Goal: Contribute content: Add original content to the website for others to see

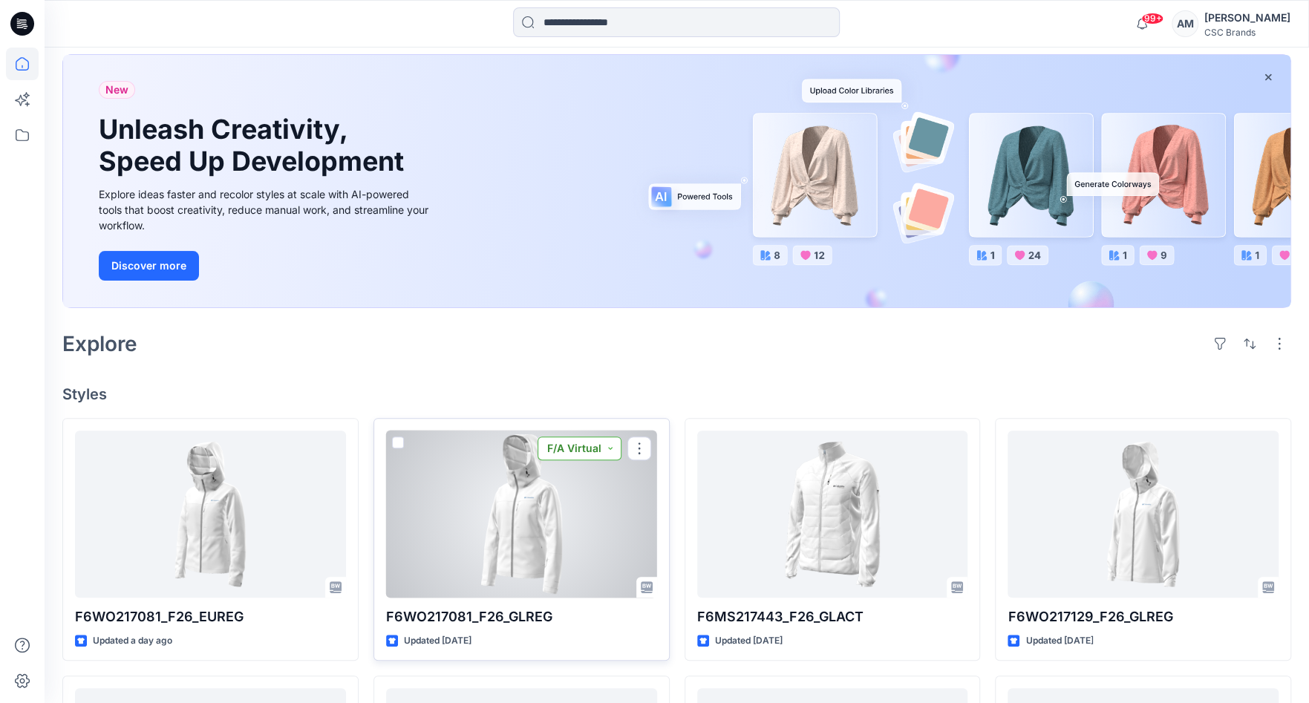
scroll to position [297, 0]
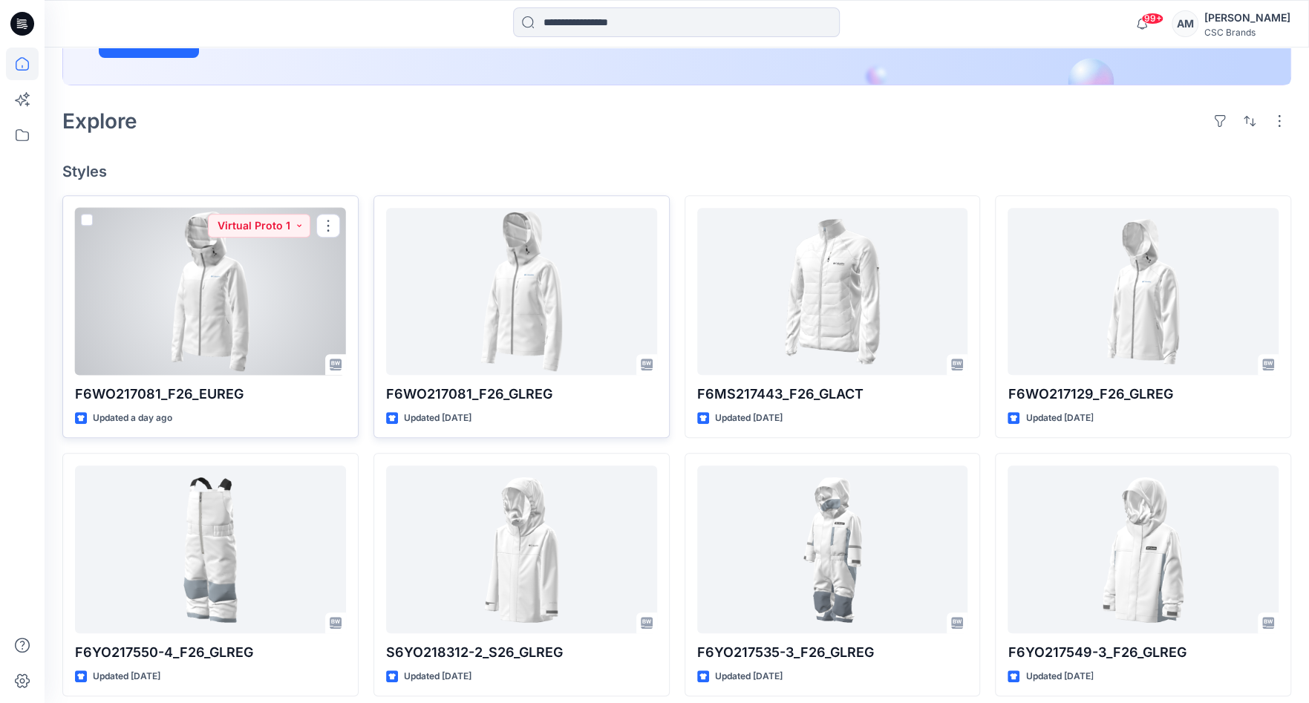
click at [291, 273] on div at bounding box center [210, 291] width 271 height 167
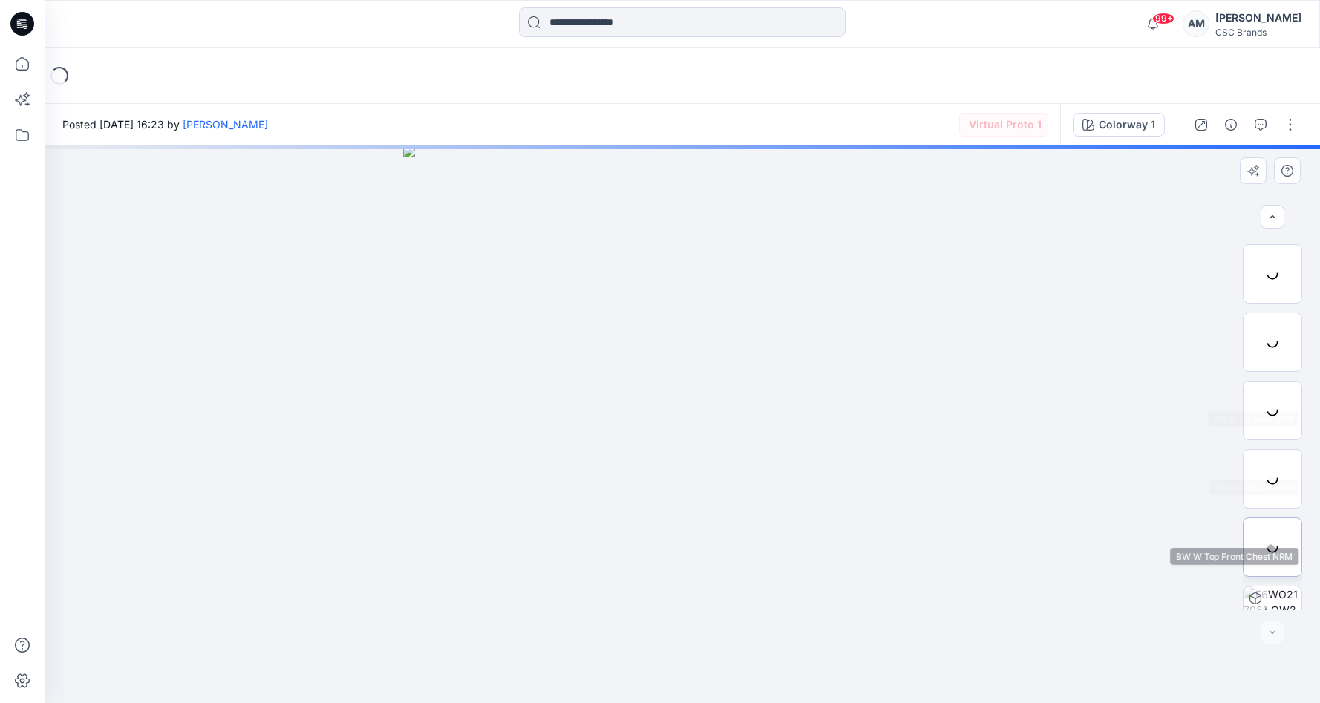
scroll to position [166, 0]
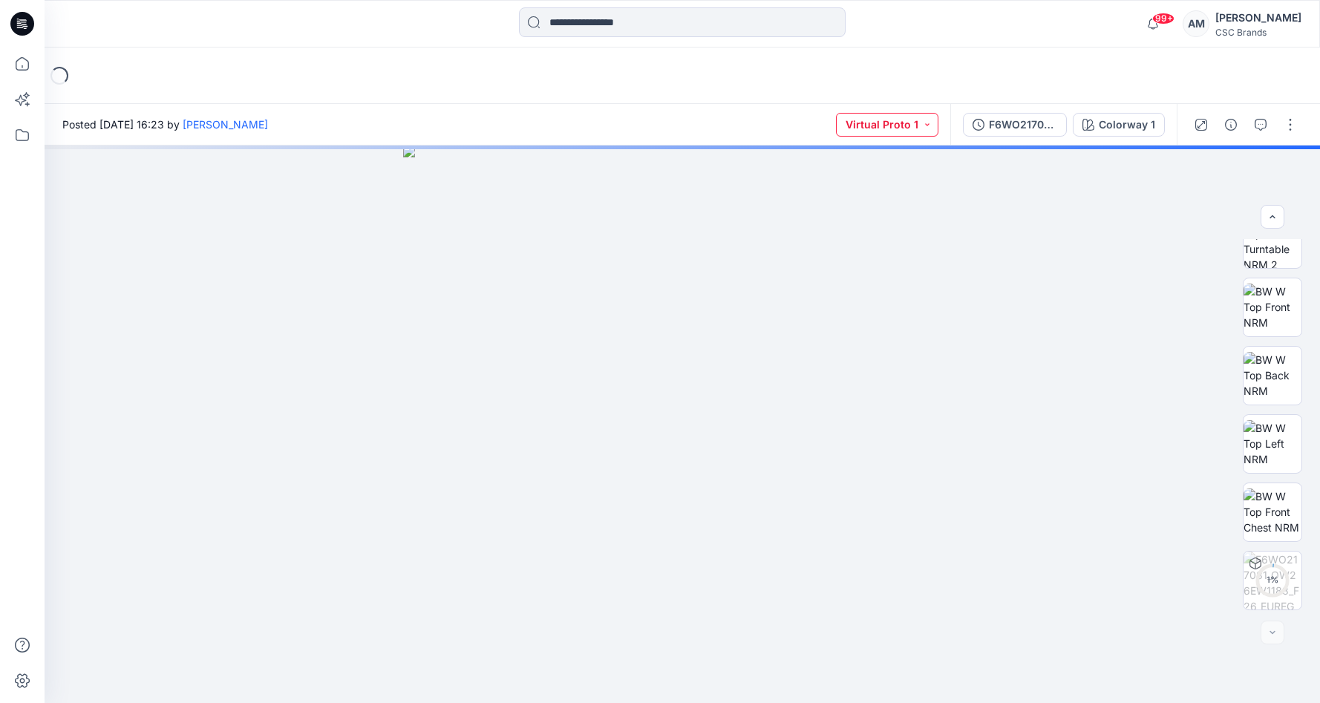
click at [933, 129] on button "Virtual Proto 1" at bounding box center [887, 125] width 102 height 24
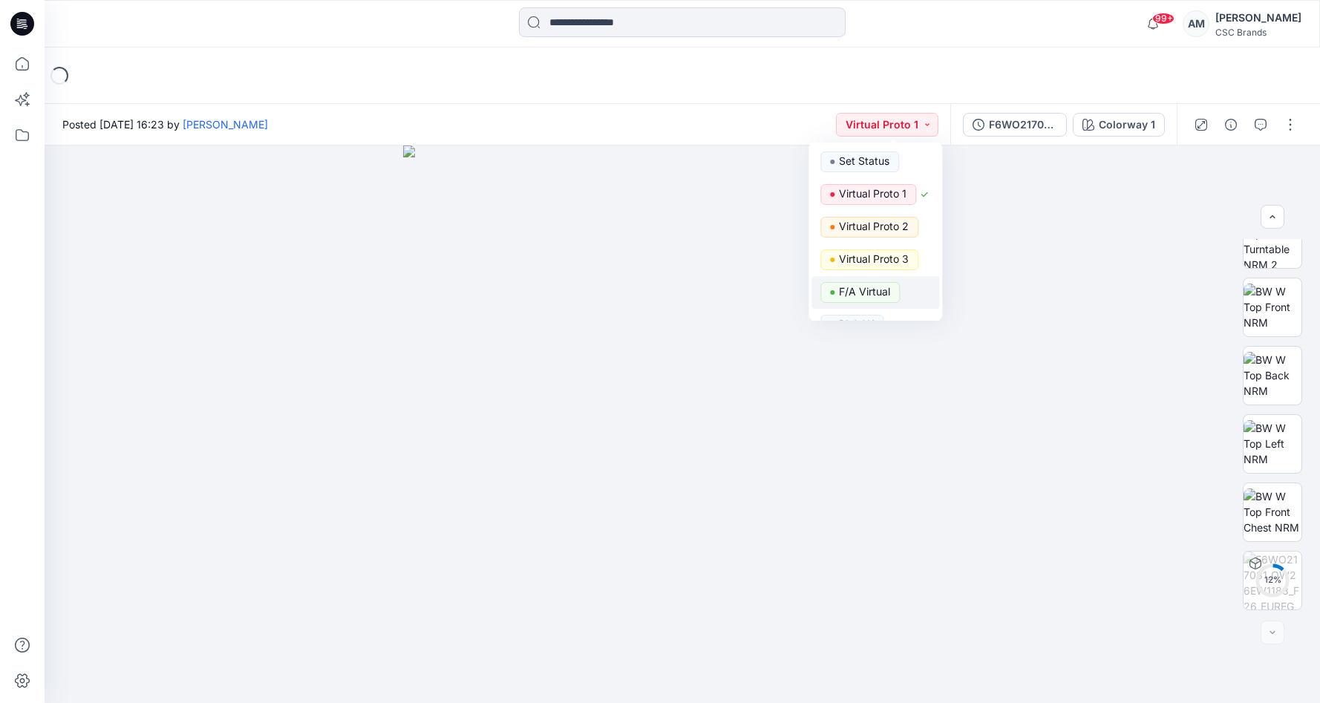
click at [884, 287] on p "F/A Virtual" at bounding box center [864, 291] width 51 height 19
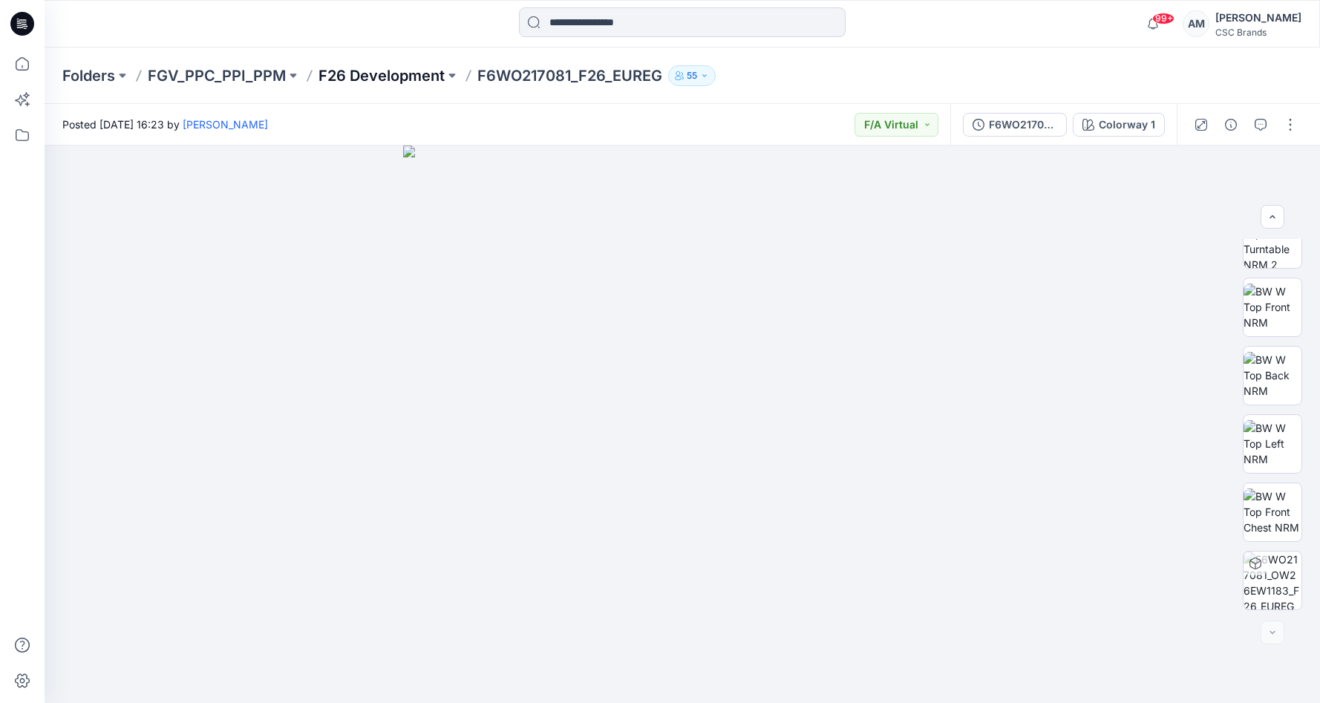
click at [383, 79] on p "F26 Development" at bounding box center [382, 75] width 126 height 21
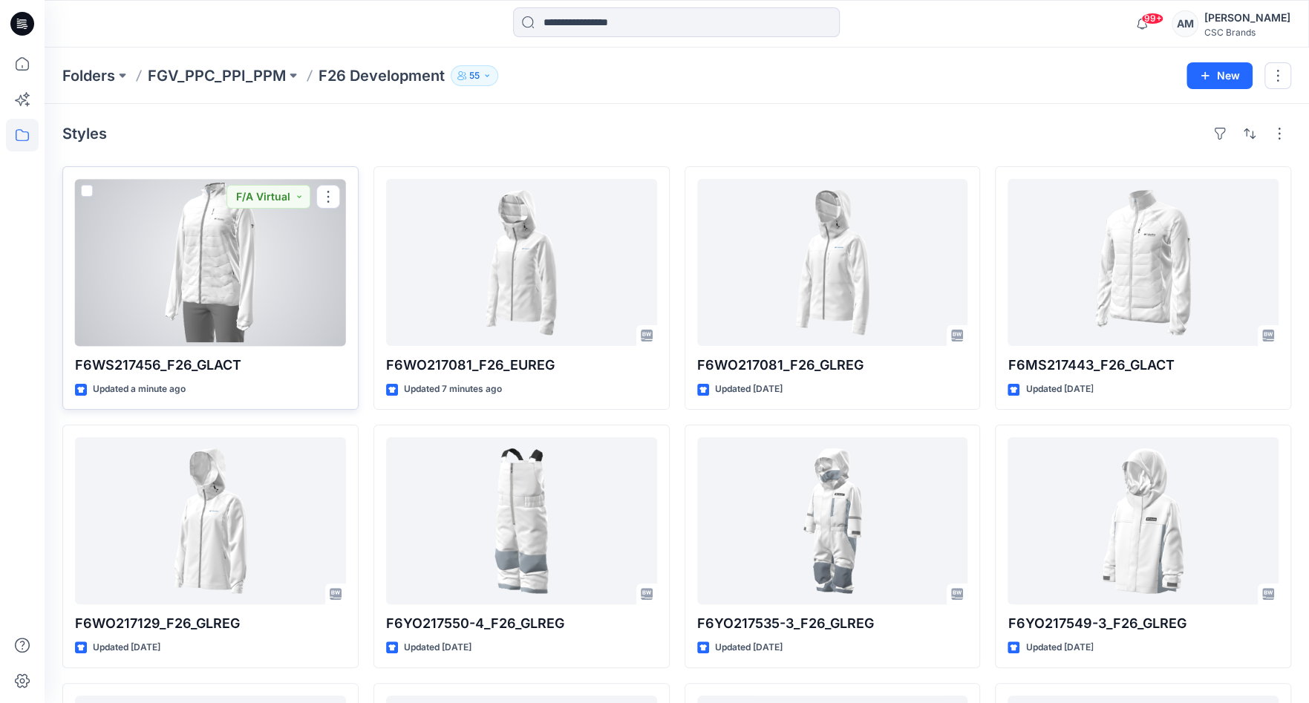
click at [304, 251] on div at bounding box center [210, 262] width 271 height 167
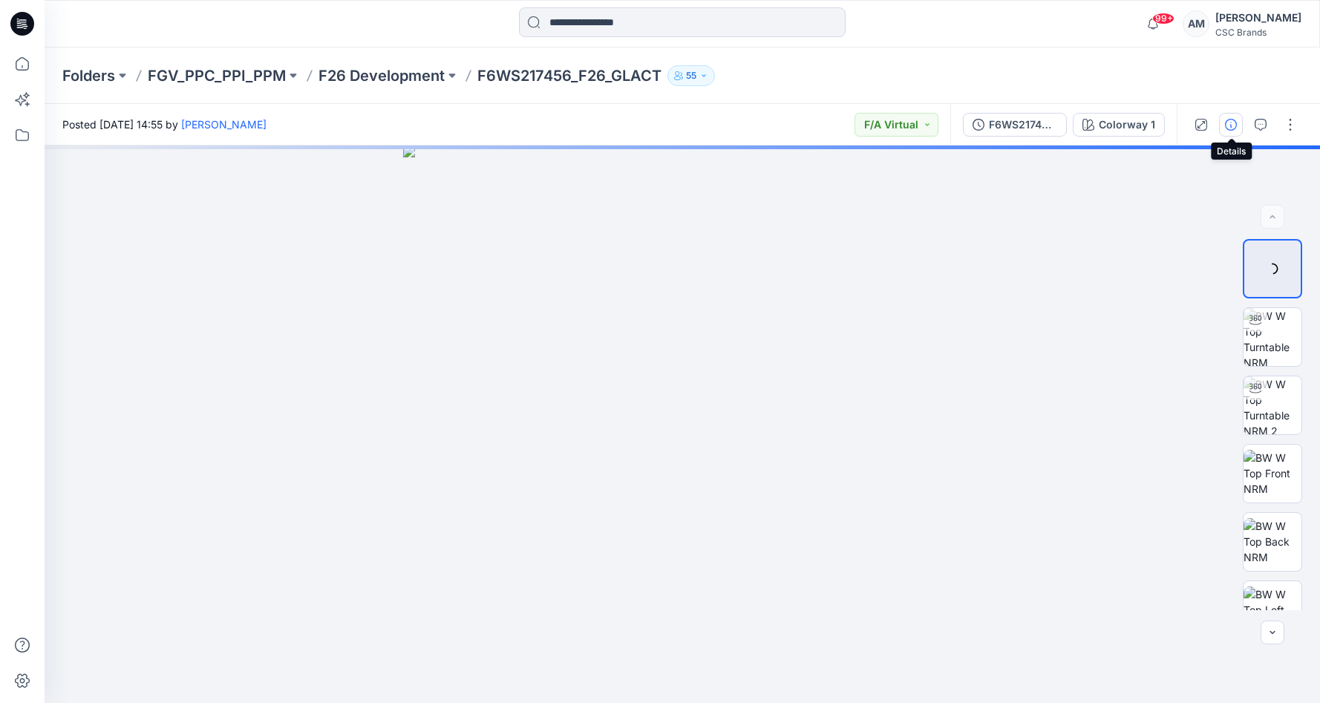
click at [1240, 123] on button "button" at bounding box center [1231, 125] width 24 height 24
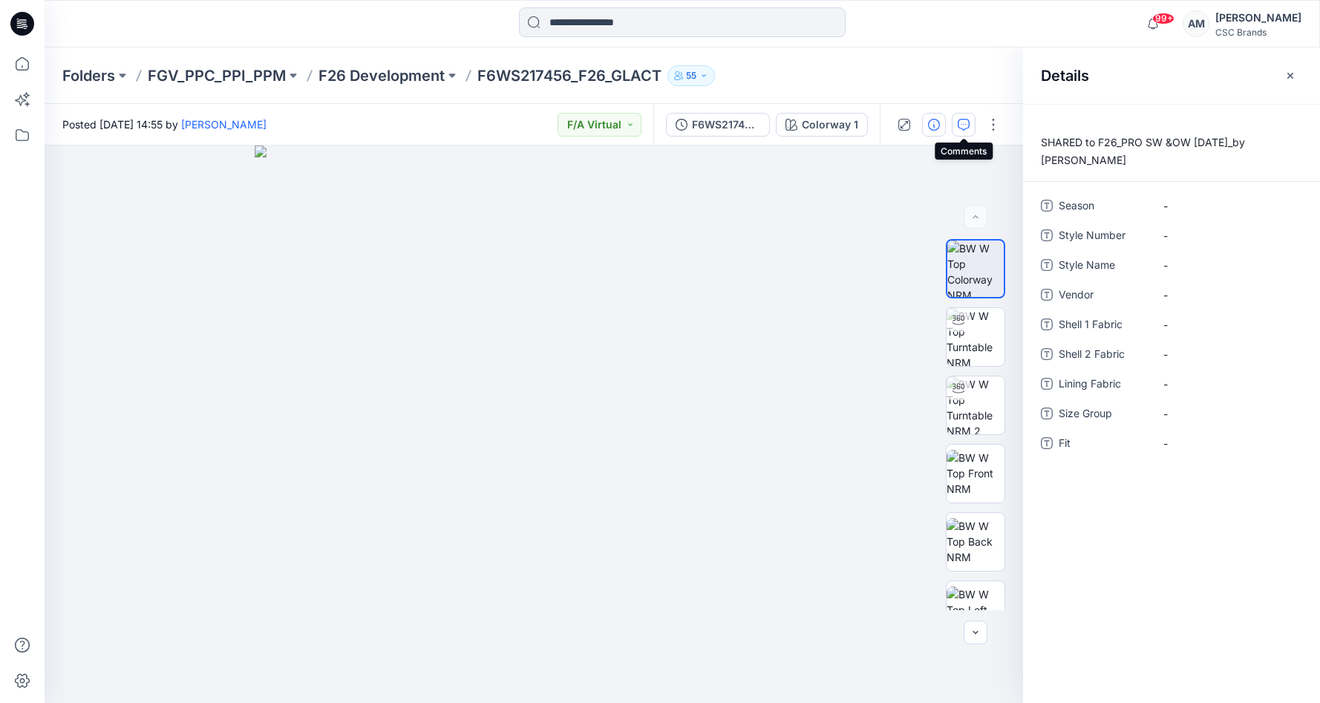
click at [962, 124] on icon "button" at bounding box center [964, 125] width 12 height 12
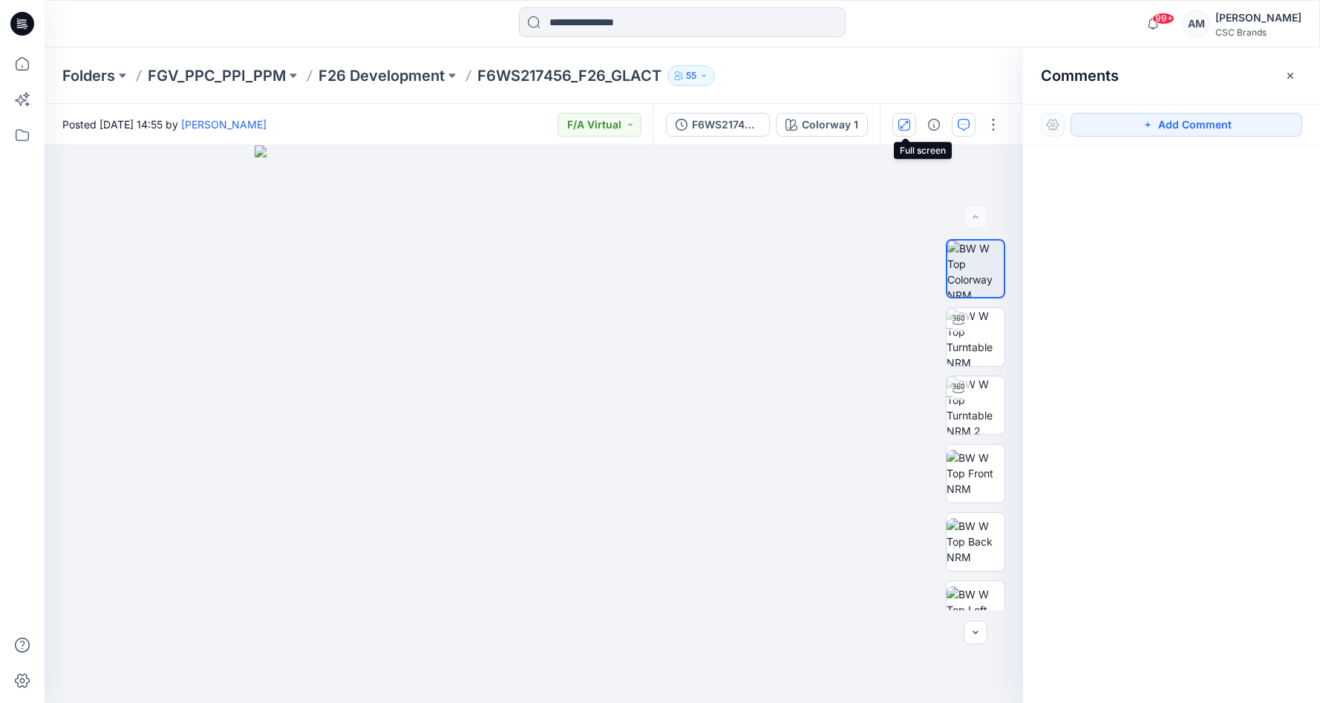
click at [910, 124] on icon "button" at bounding box center [905, 125] width 12 height 12
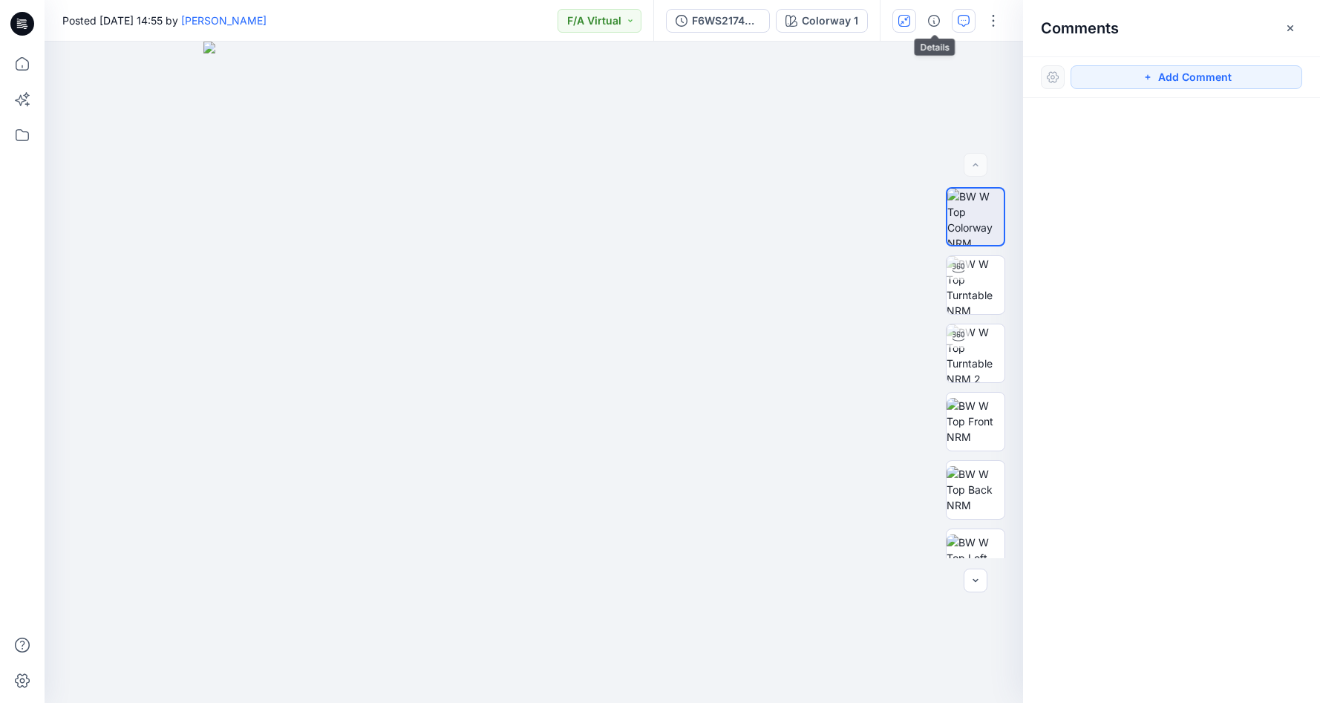
click at [907, 19] on icon "button" at bounding box center [905, 21] width 12 height 12
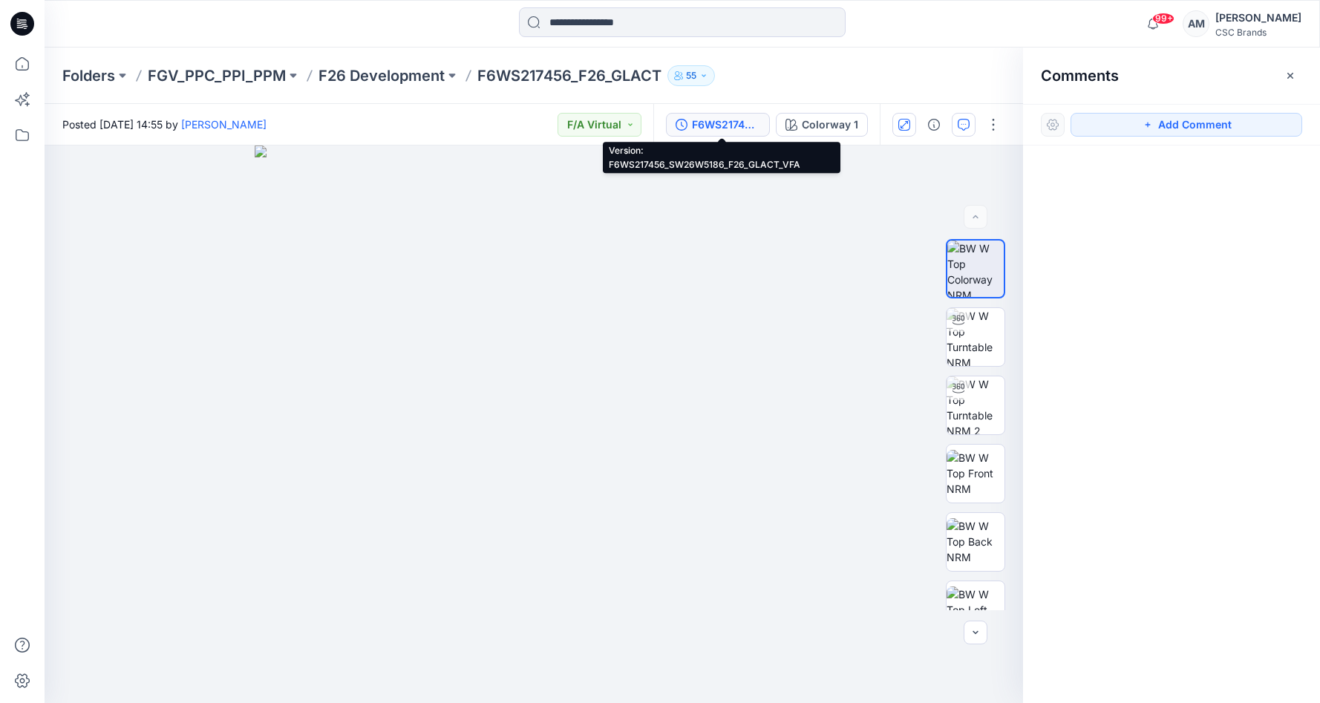
click at [730, 125] on div "F6WS217456_SW26W5186_F26_GLACT_VFA" at bounding box center [726, 125] width 68 height 16
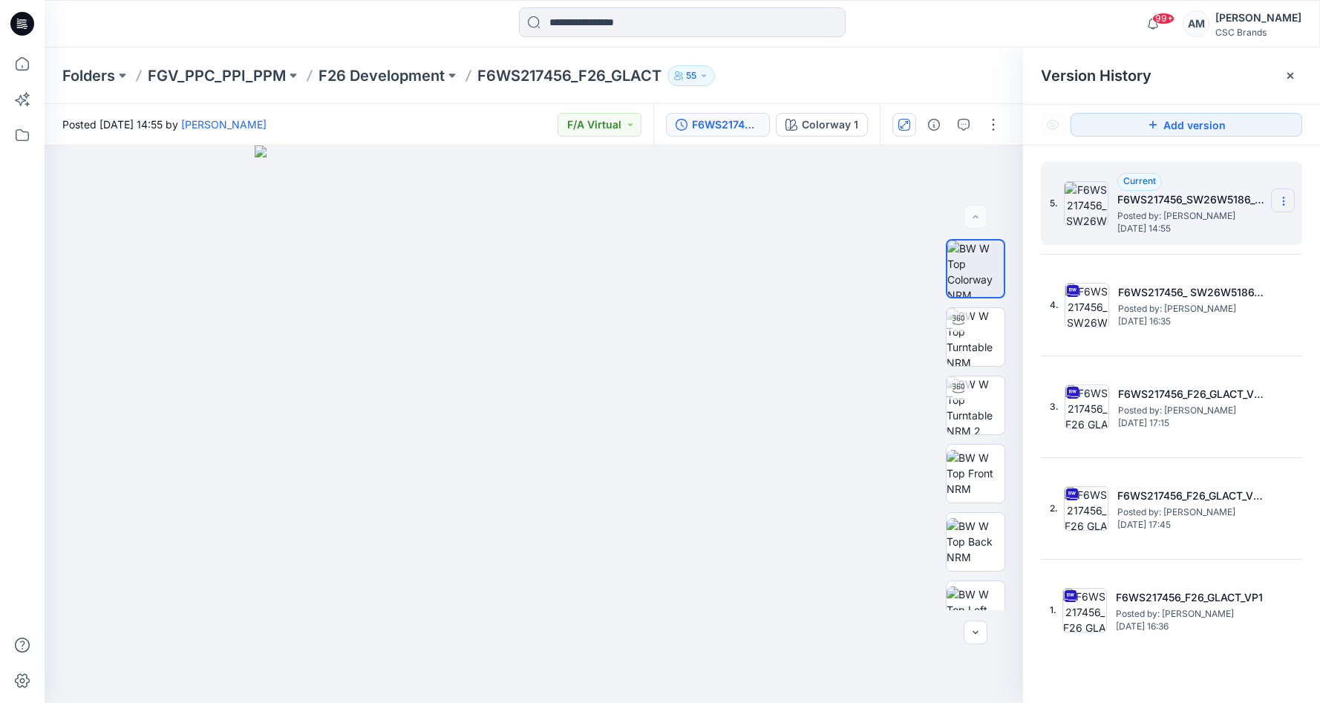
click at [1287, 197] on icon at bounding box center [1284, 201] width 12 height 12
click at [1288, 201] on icon at bounding box center [1284, 201] width 12 height 12
click at [1185, 287] on span "Delete Version" at bounding box center [1182, 296] width 70 height 18
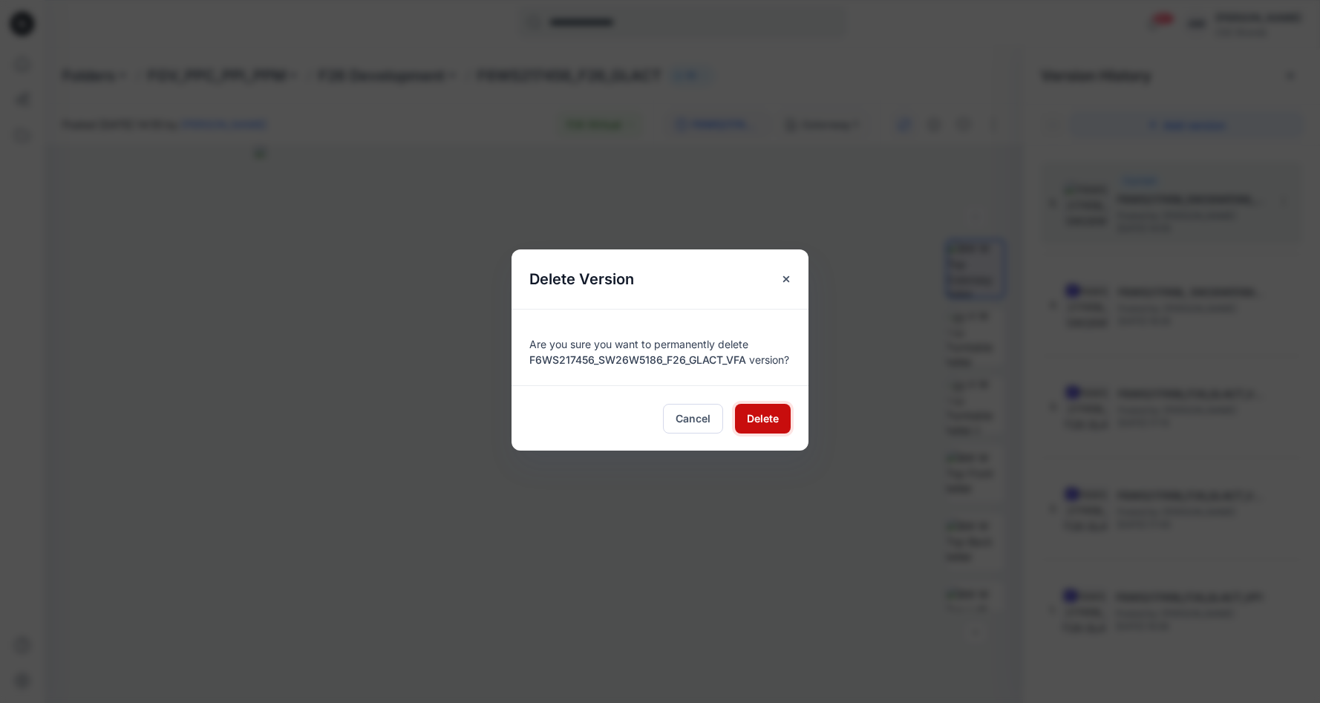
click at [755, 423] on span "Delete" at bounding box center [763, 419] width 32 height 16
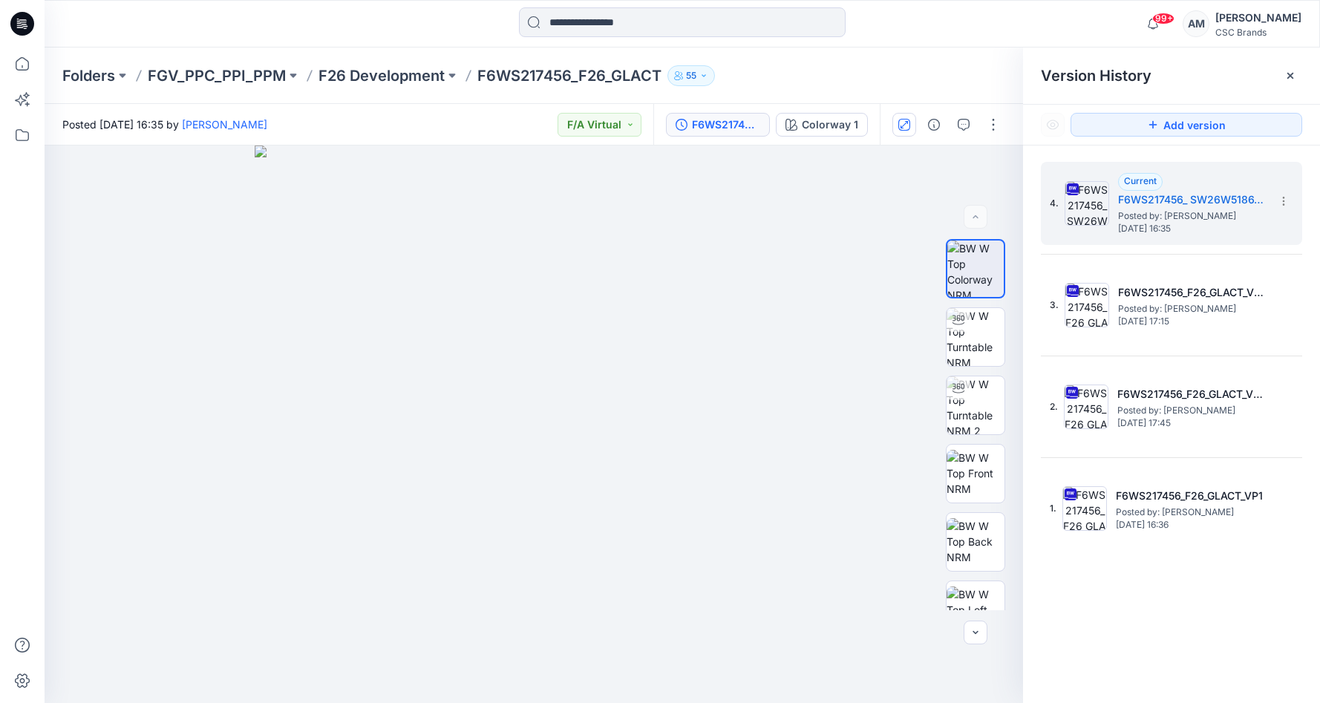
click at [771, 75] on div "Folders FGV_PPC_PPI_PPM F26 Development F6WS217456_F26_GLACT 55" at bounding box center [624, 75] width 1124 height 21
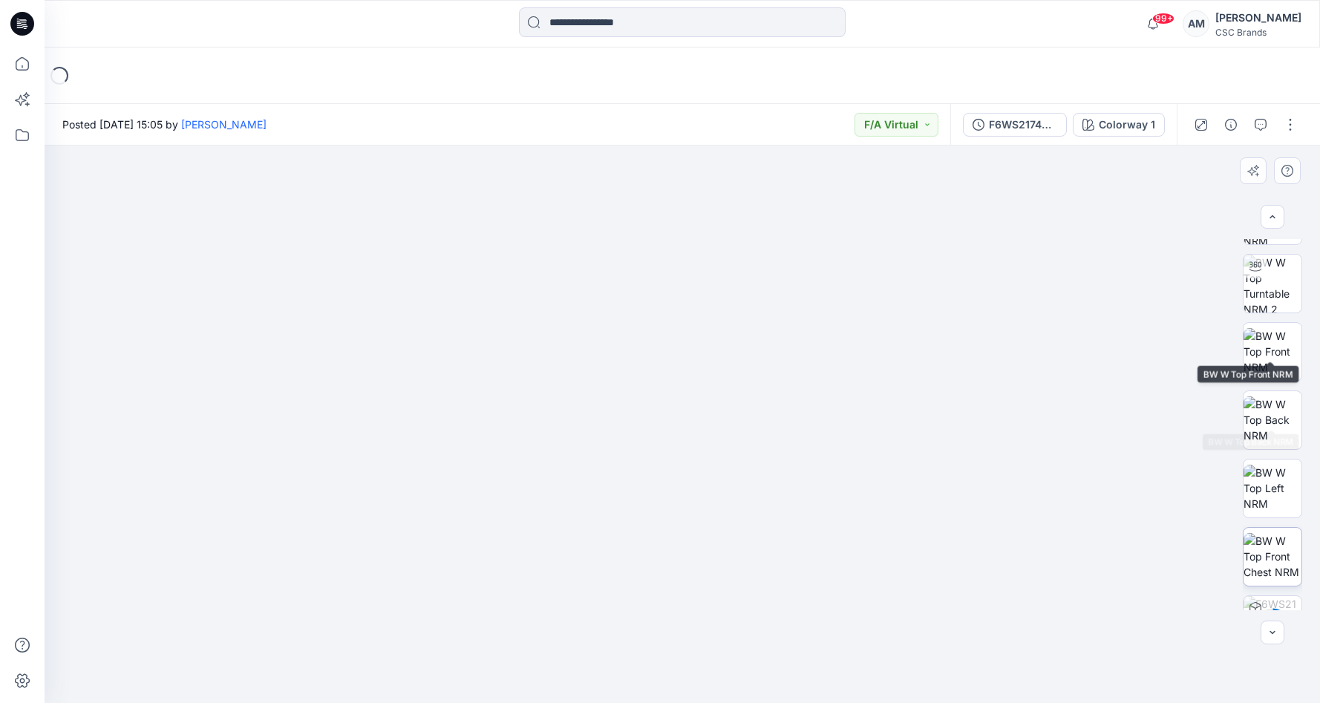
scroll to position [166, 0]
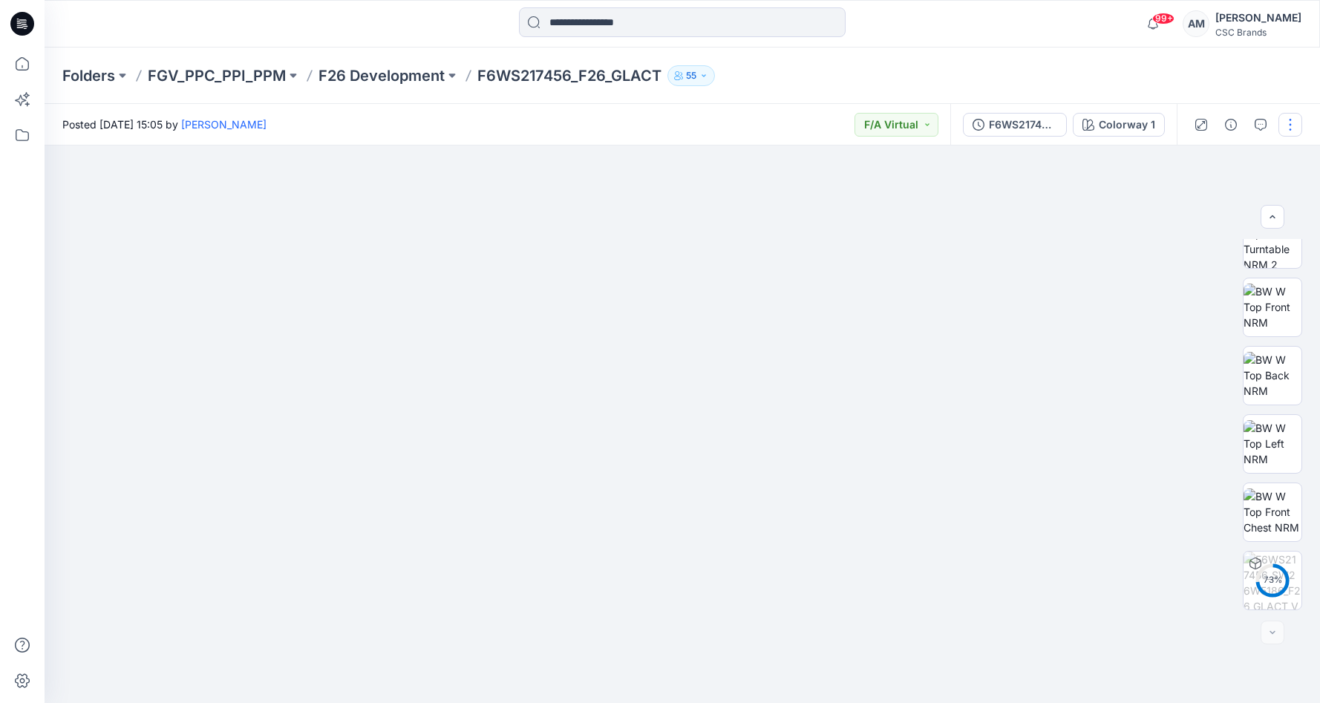
click at [1294, 128] on button "button" at bounding box center [1291, 125] width 24 height 24
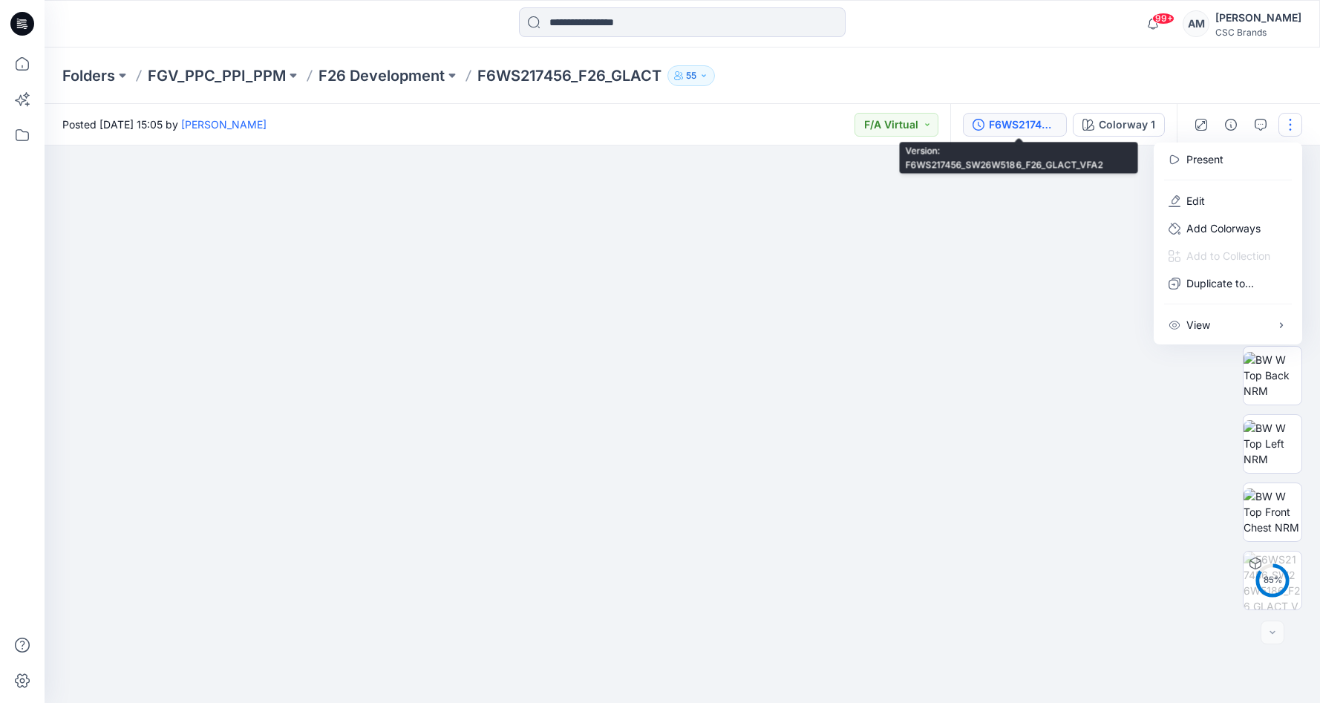
click at [1017, 122] on div "F6WS217456_SW26W5186_F26_GLACT_VFA2" at bounding box center [1023, 125] width 68 height 16
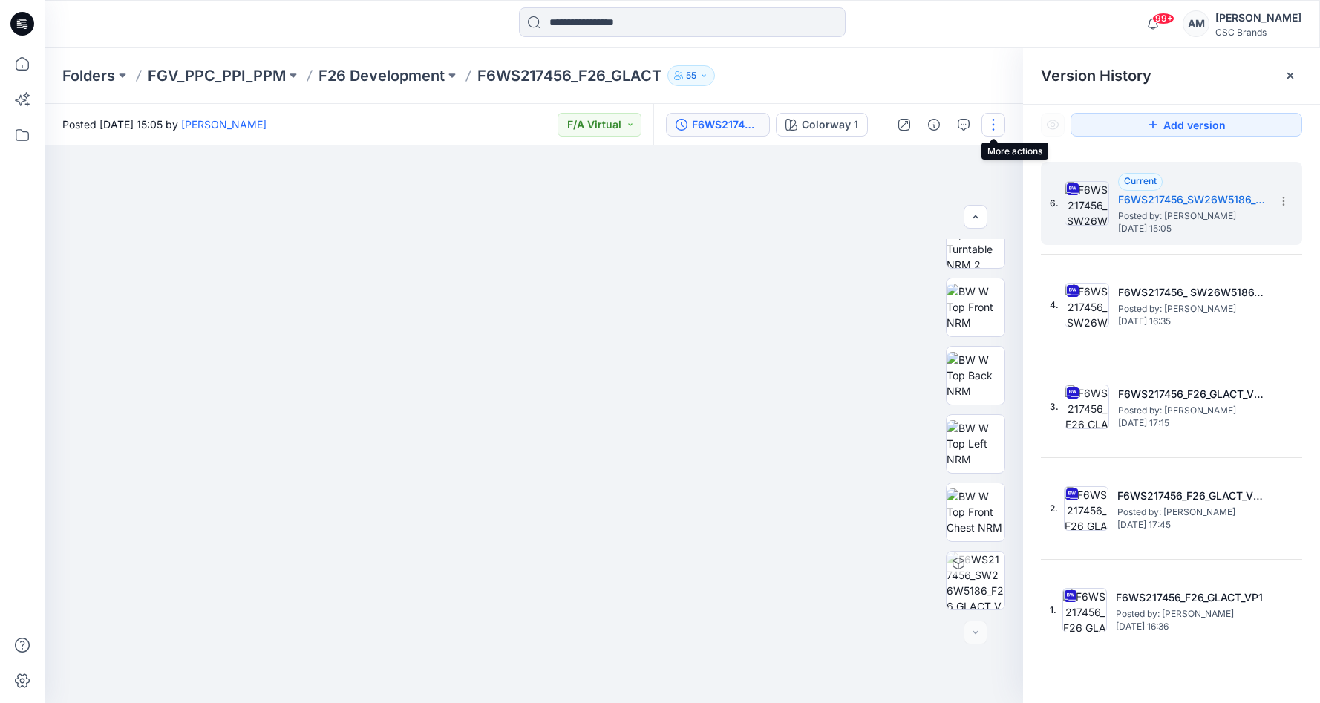
click at [1000, 124] on button "button" at bounding box center [994, 125] width 24 height 24
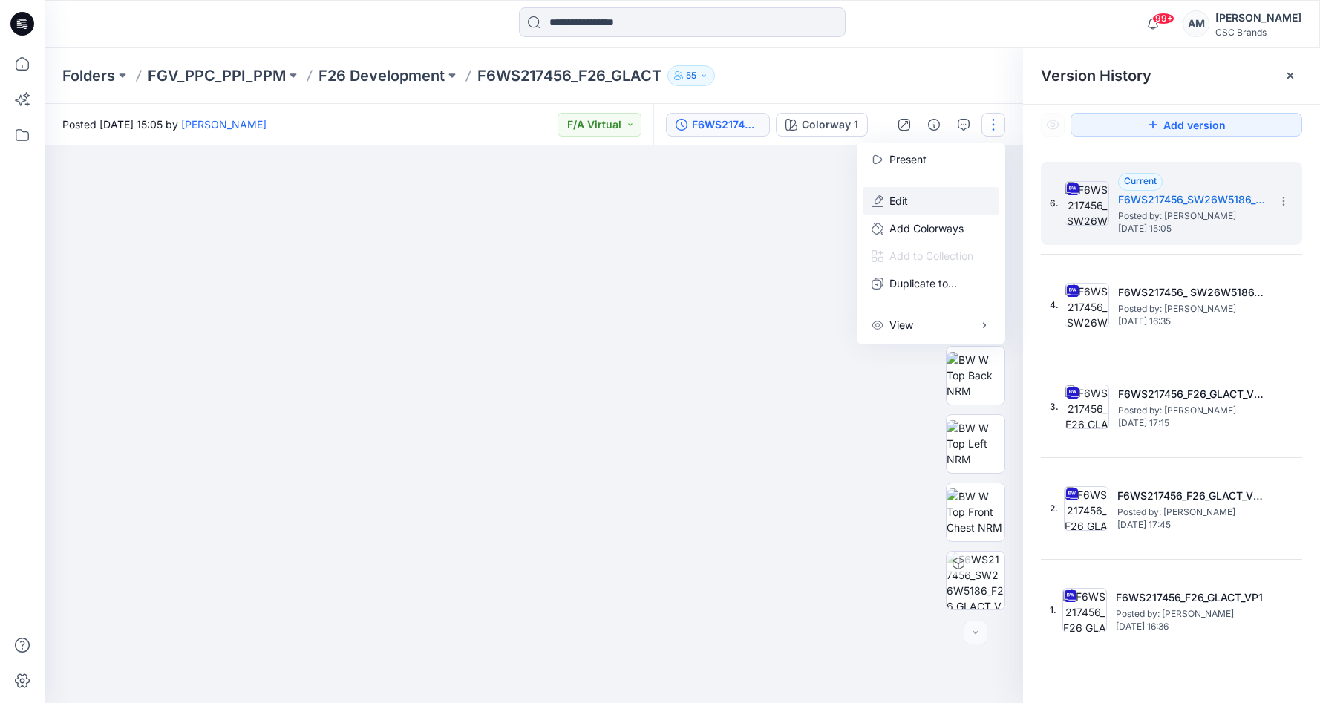
click at [928, 201] on button "Edit" at bounding box center [931, 200] width 137 height 27
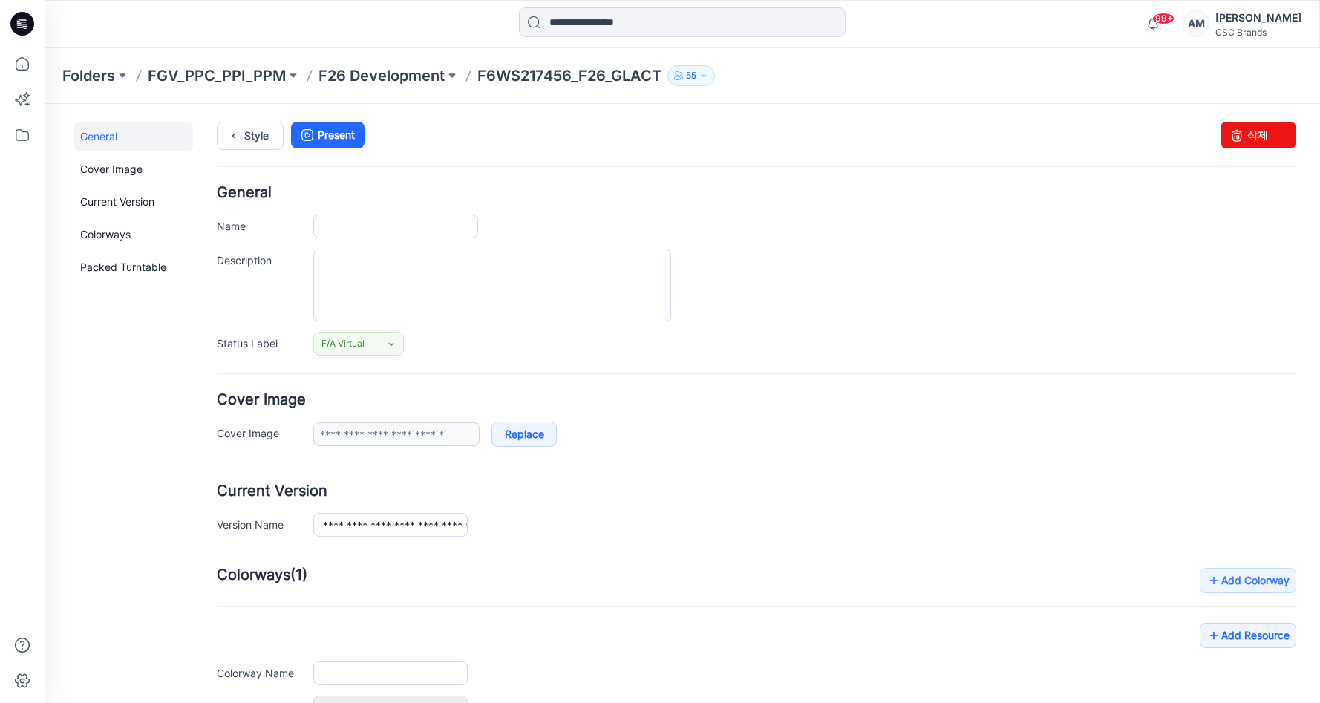
type input "**********"
type textarea "**********"
type input "**********"
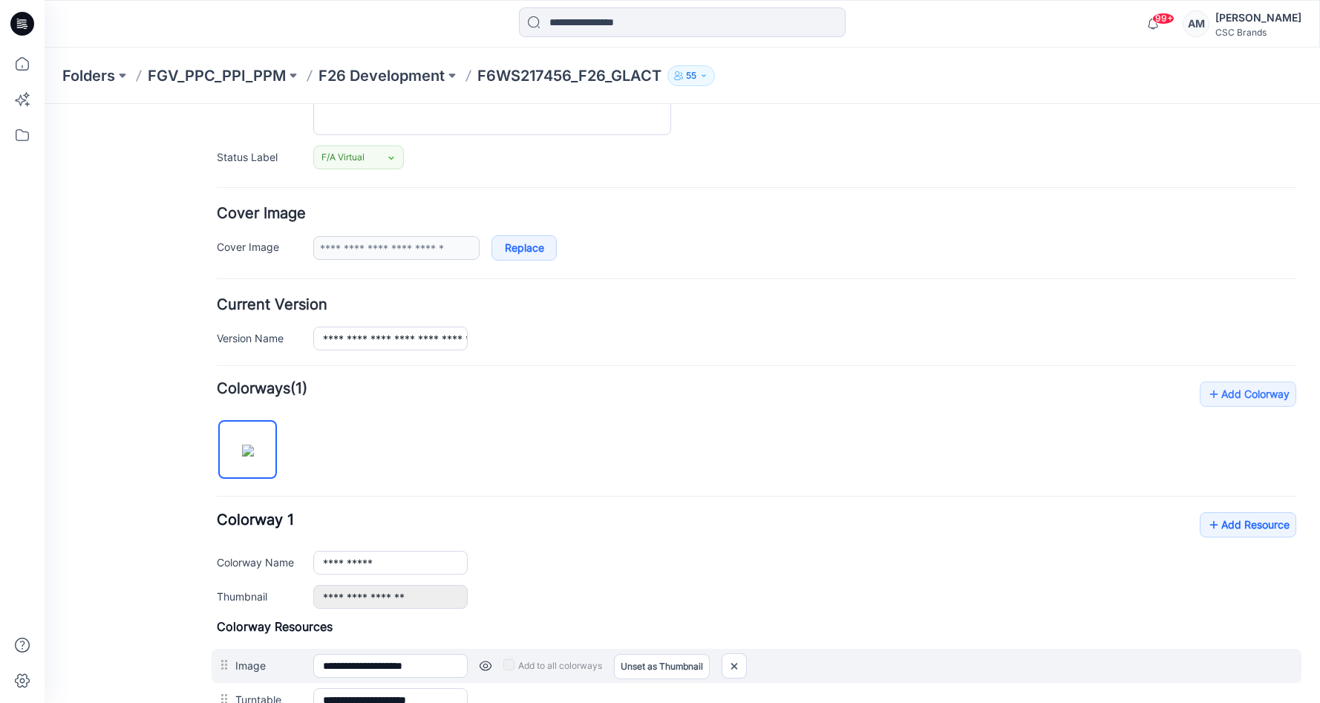
scroll to position [446, 0]
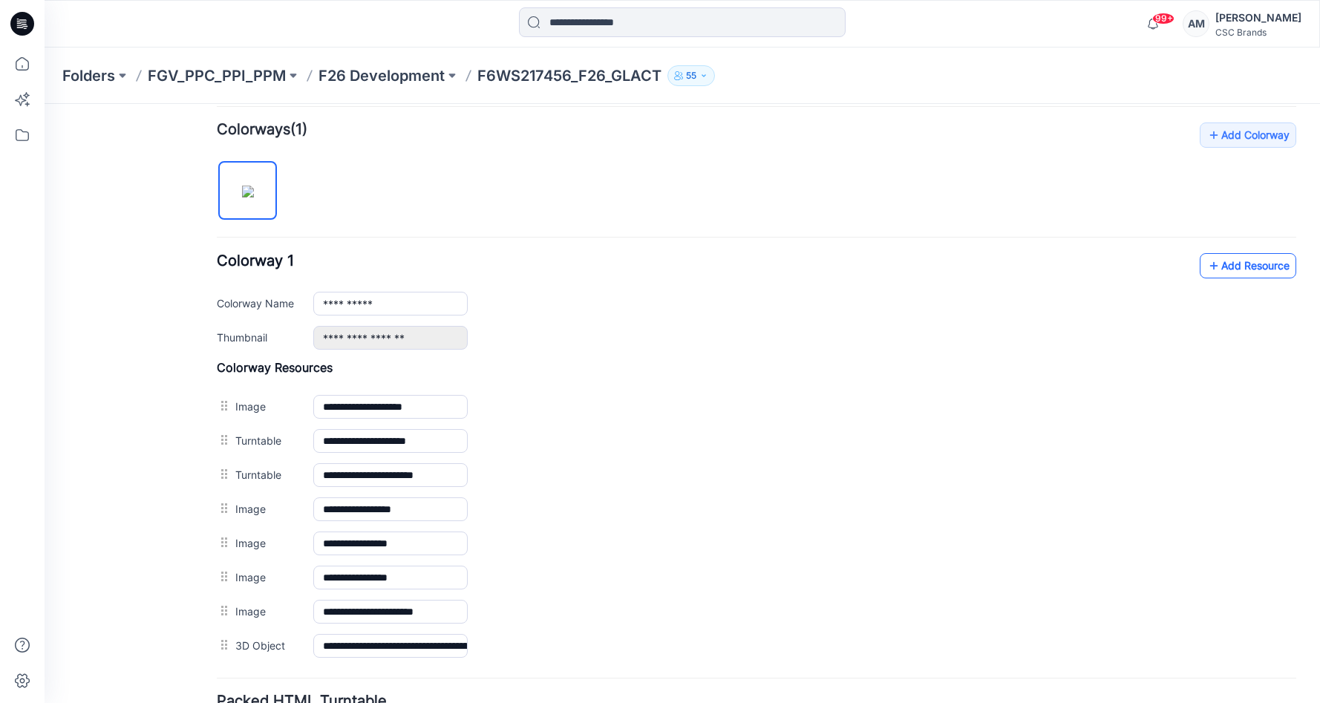
click at [1229, 269] on link "Add Resource" at bounding box center [1248, 265] width 97 height 25
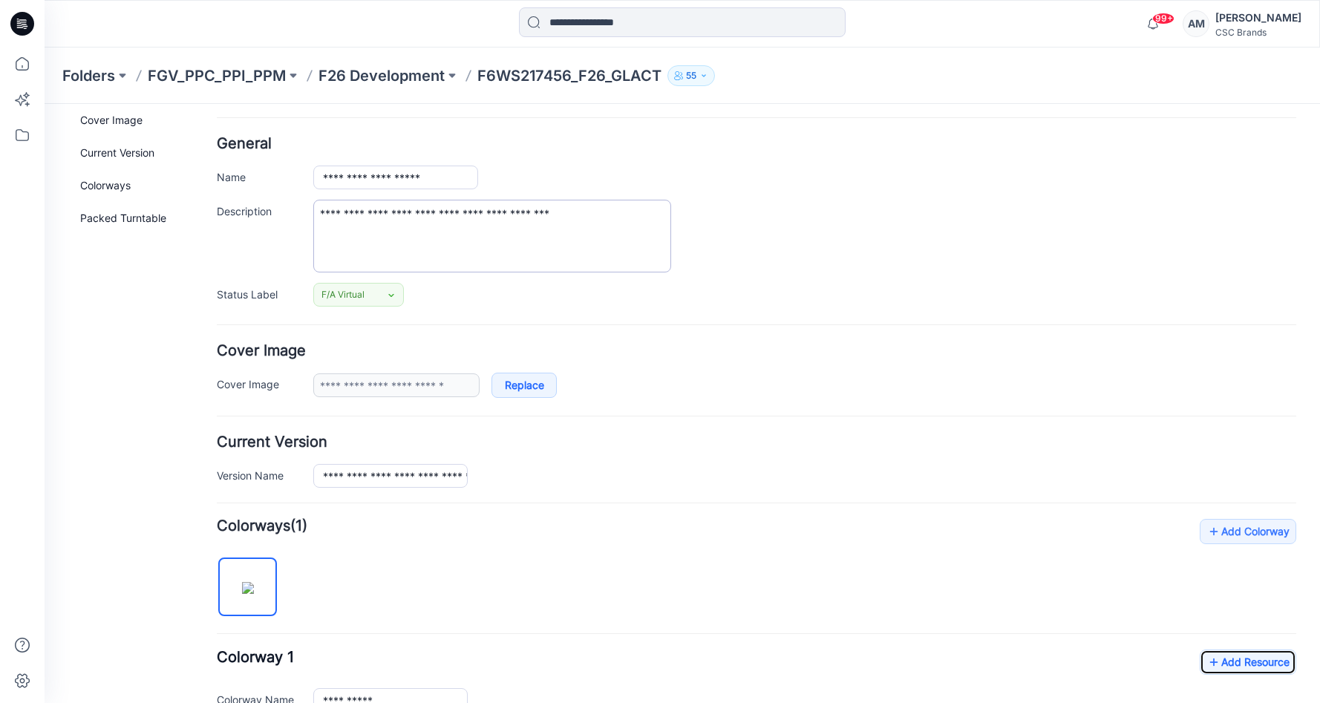
scroll to position [0, 0]
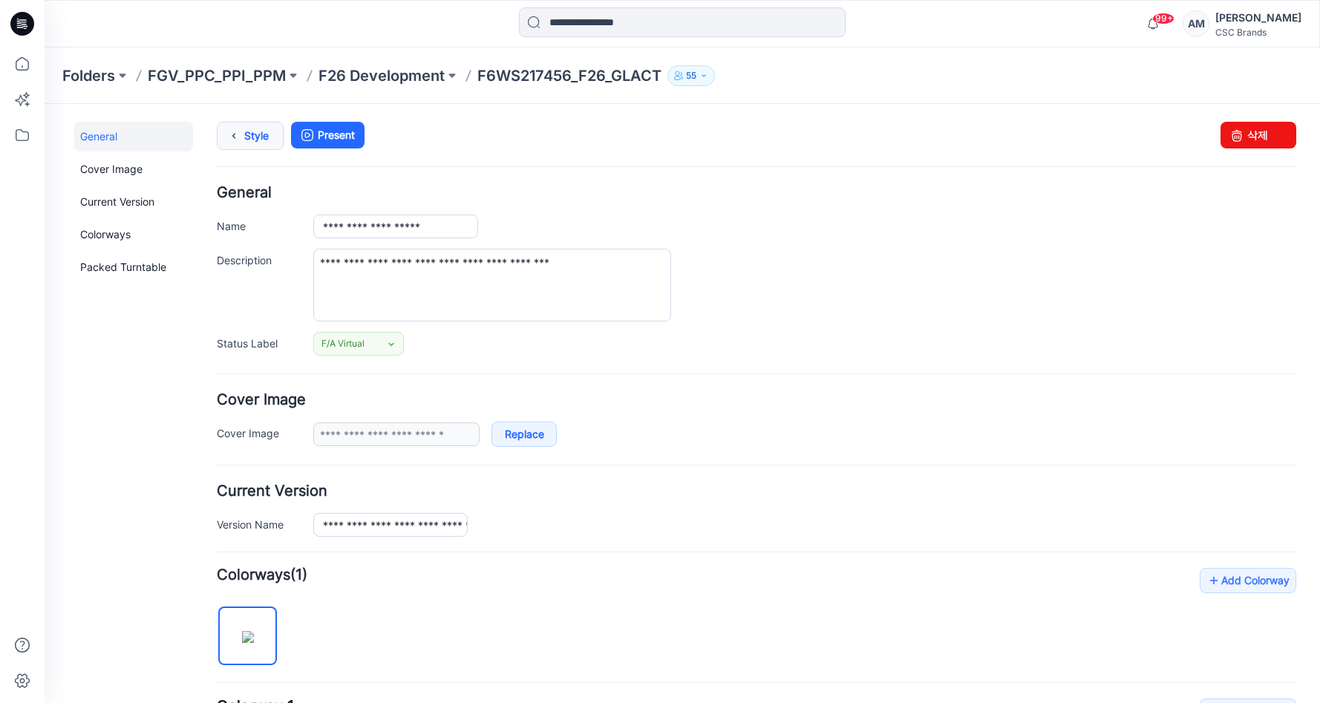
click at [242, 139] on icon at bounding box center [234, 136] width 21 height 27
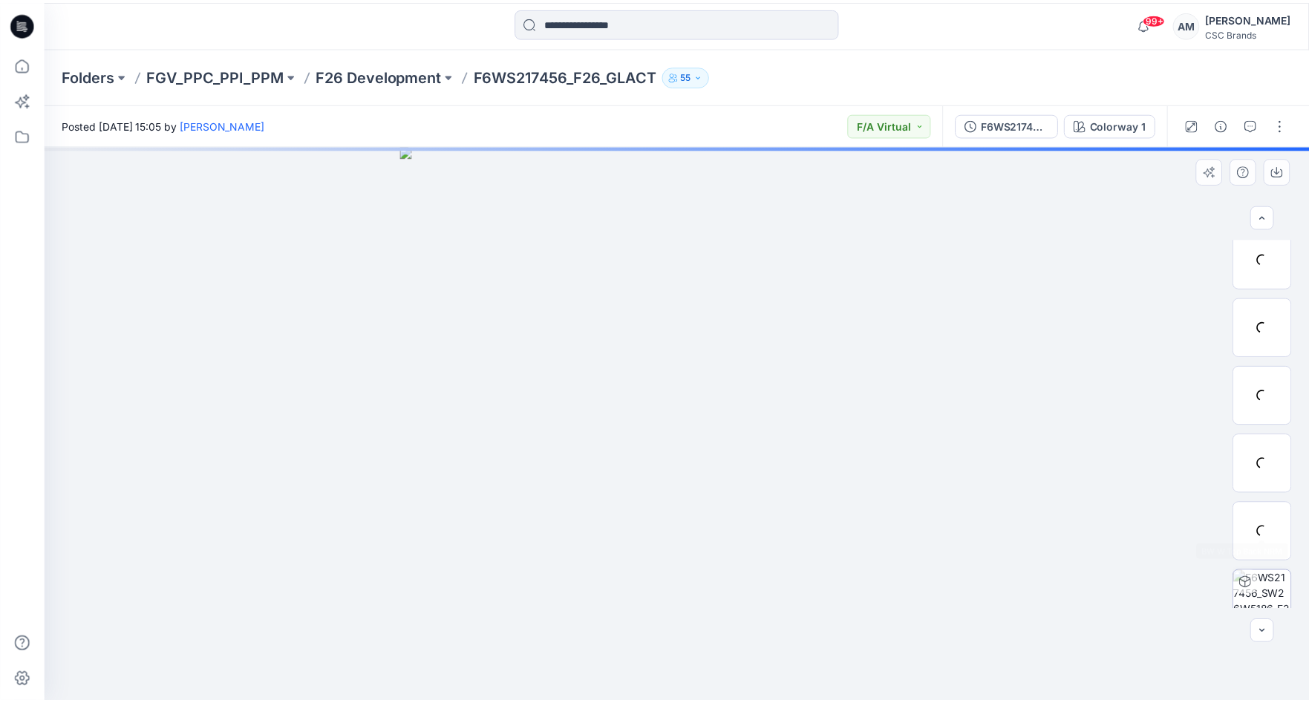
scroll to position [235, 0]
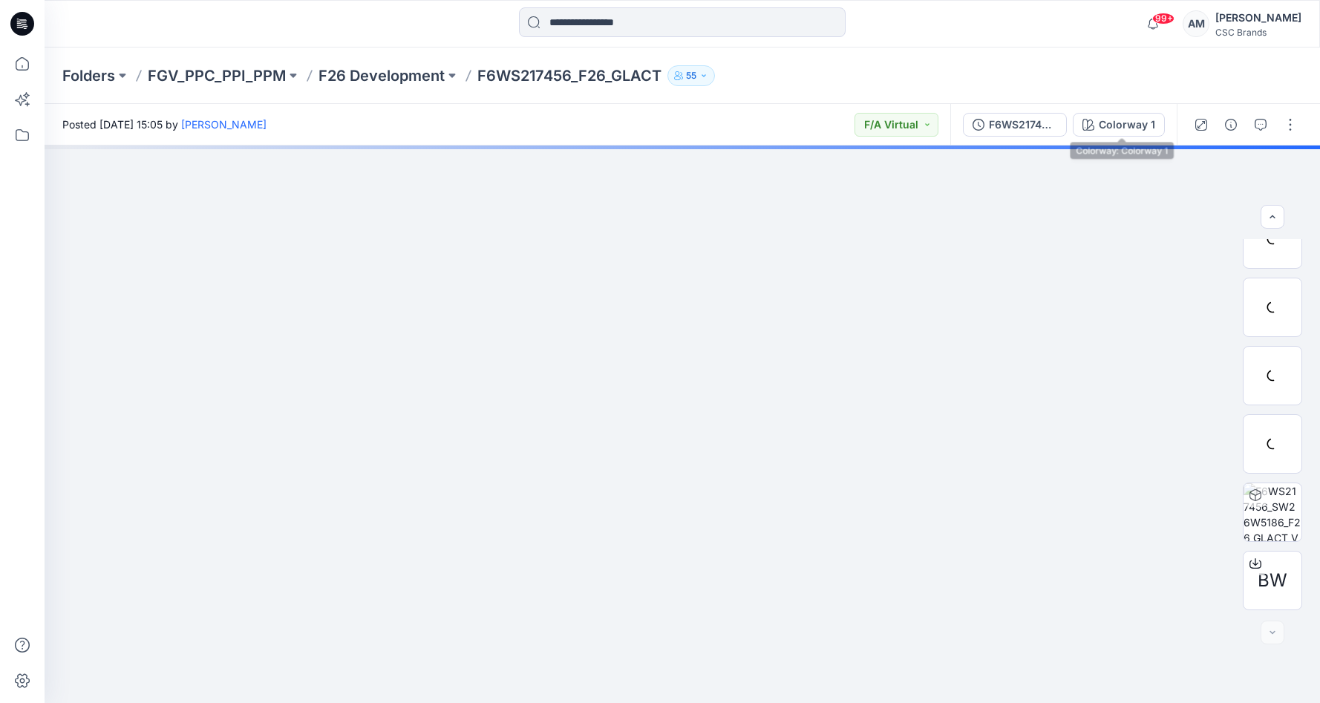
click at [1016, 130] on div "F6WS217456_SW26W5186_F26_GLACT_VFA2" at bounding box center [1023, 125] width 68 height 16
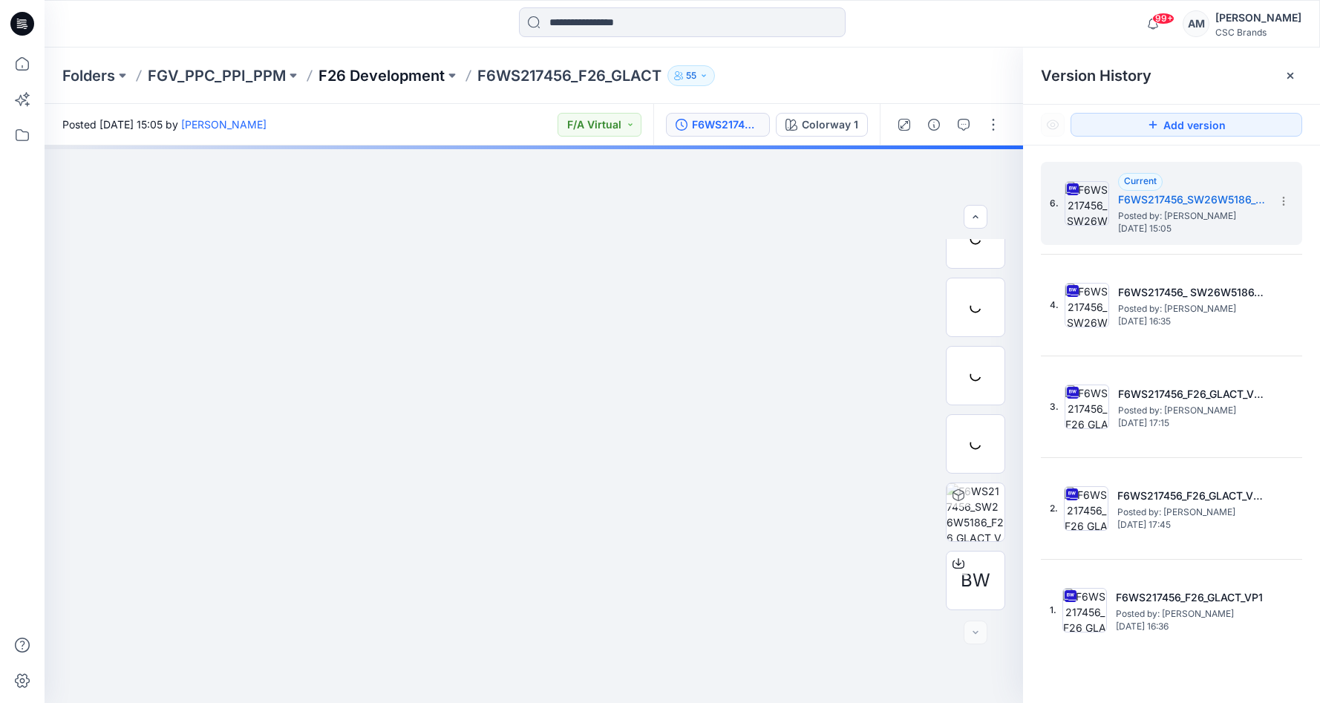
click at [425, 76] on p "F26 Development" at bounding box center [382, 75] width 126 height 21
